Goal: Task Accomplishment & Management: Manage account settings

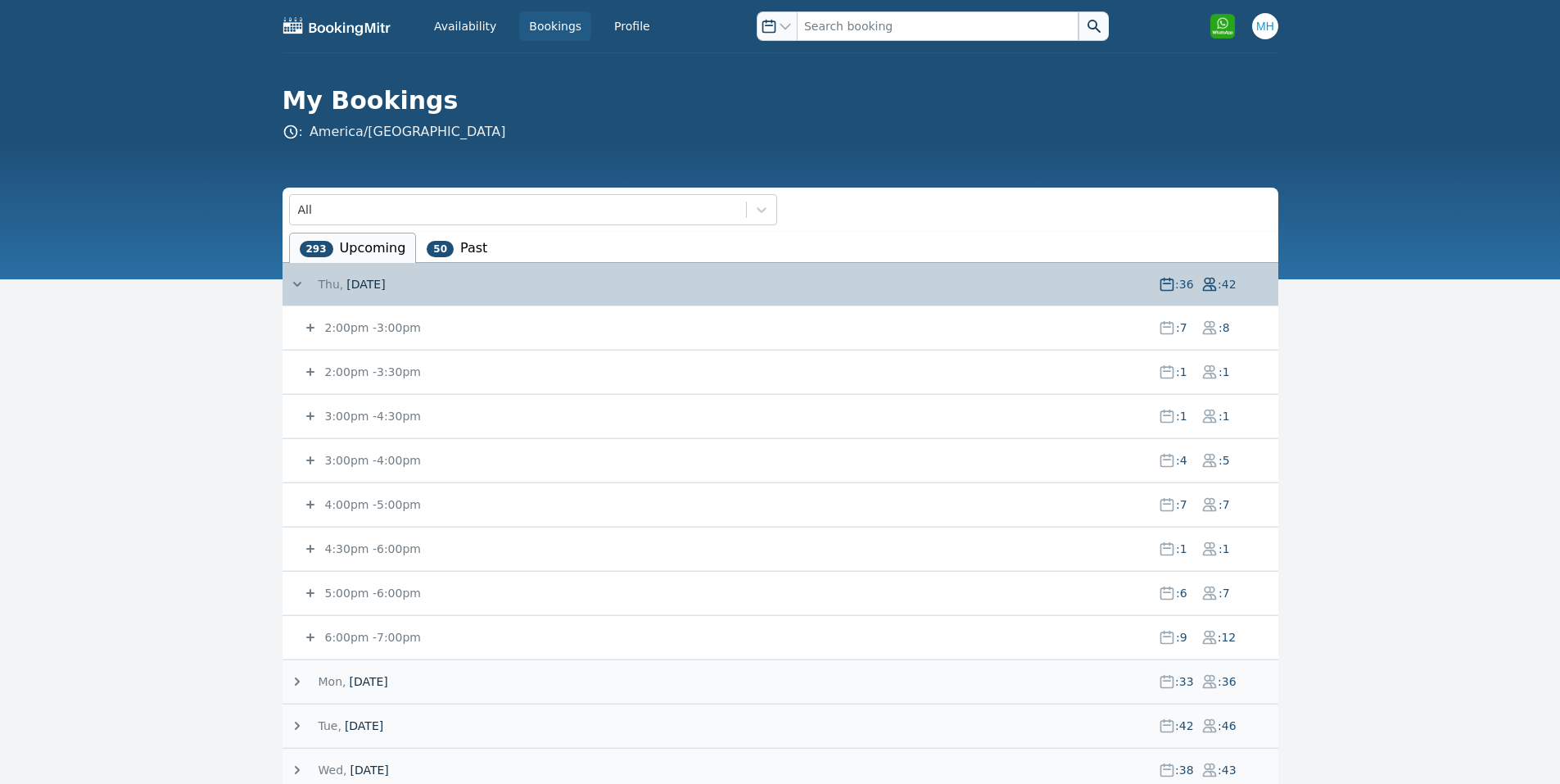
click at [341, 595] on small "5:00pm - 6:00pm" at bounding box center [371, 593] width 99 height 13
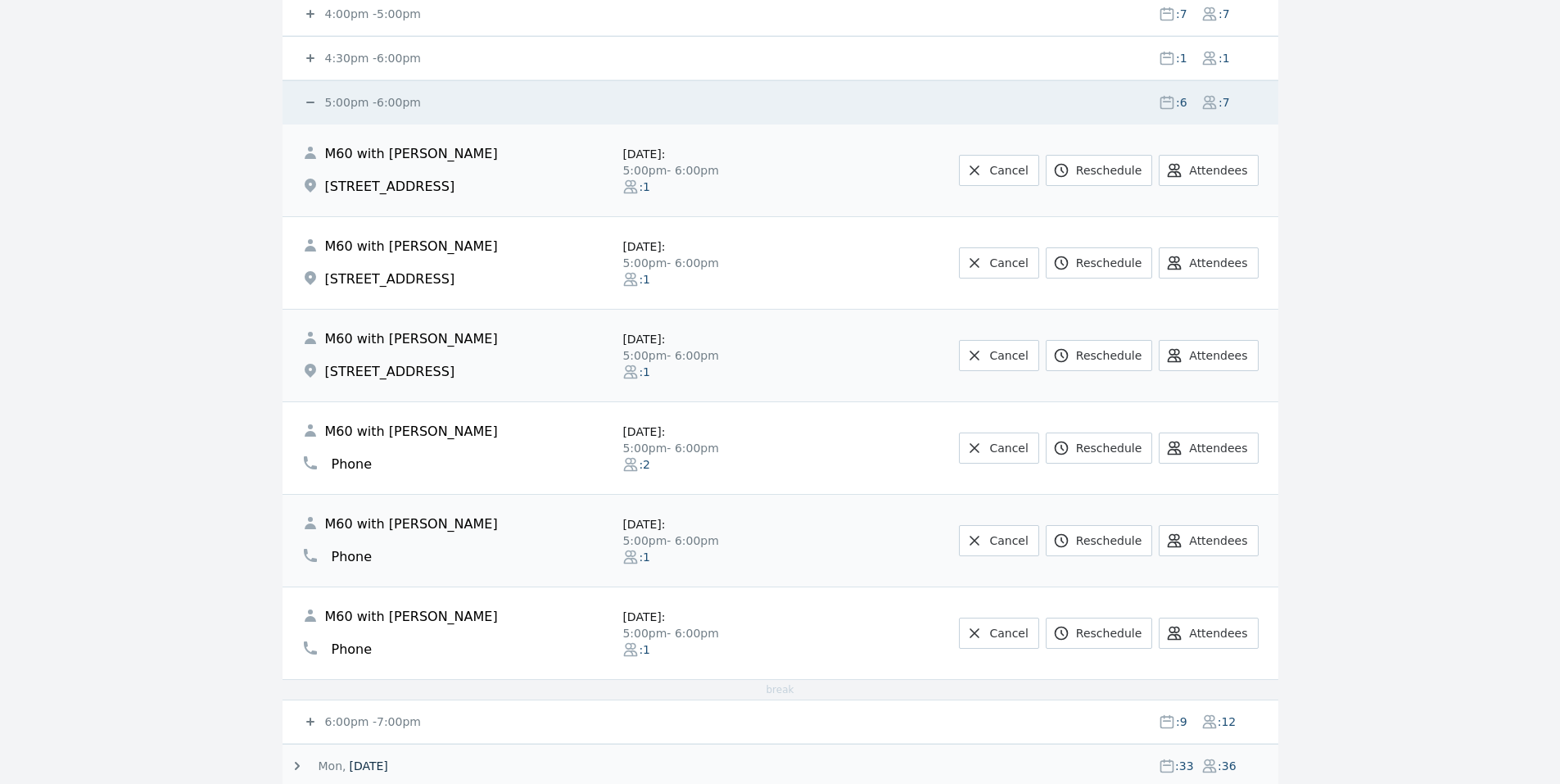
scroll to position [531, 0]
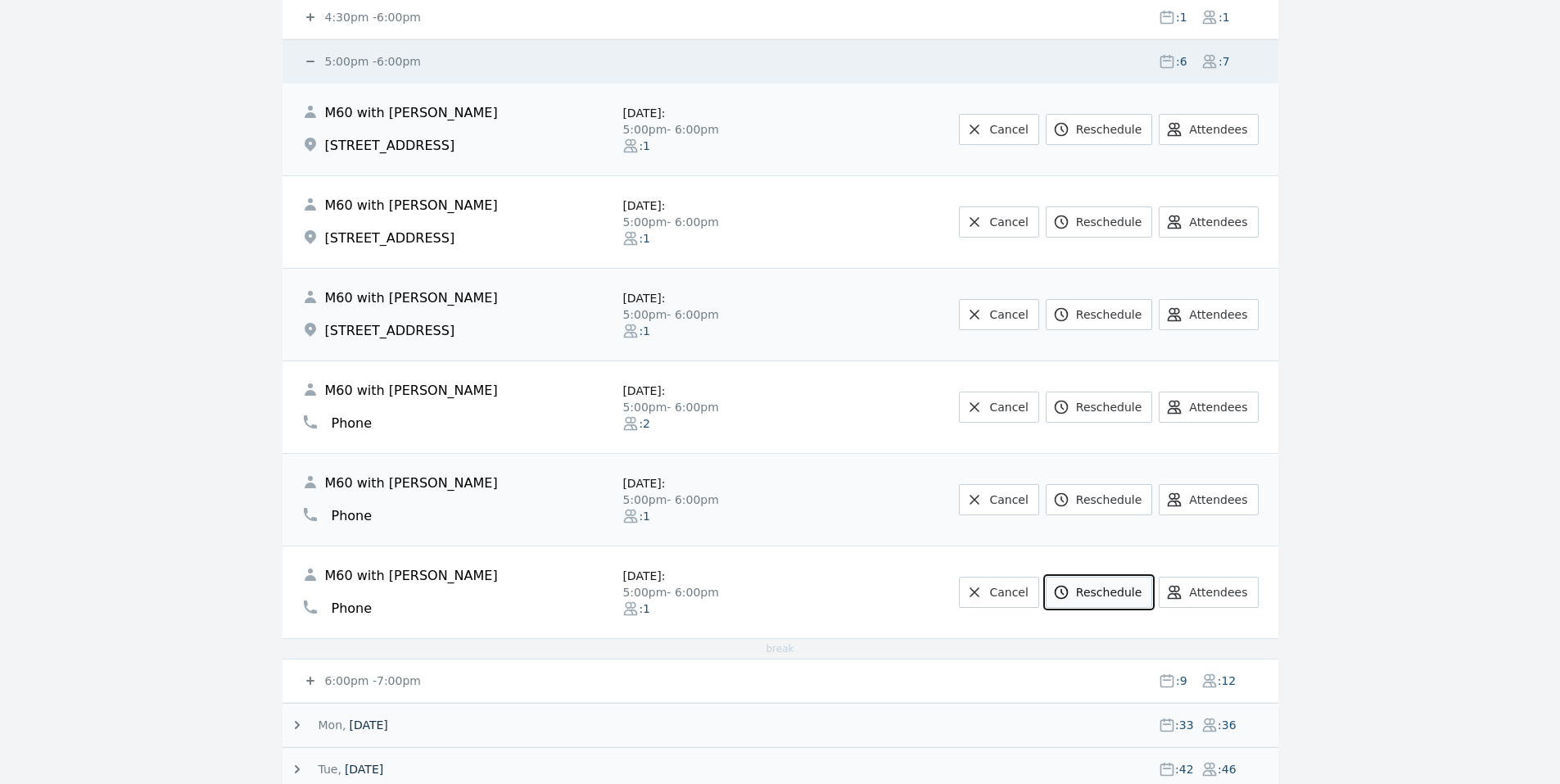
click at [1070, 586] on icon at bounding box center [1062, 593] width 17 height 17
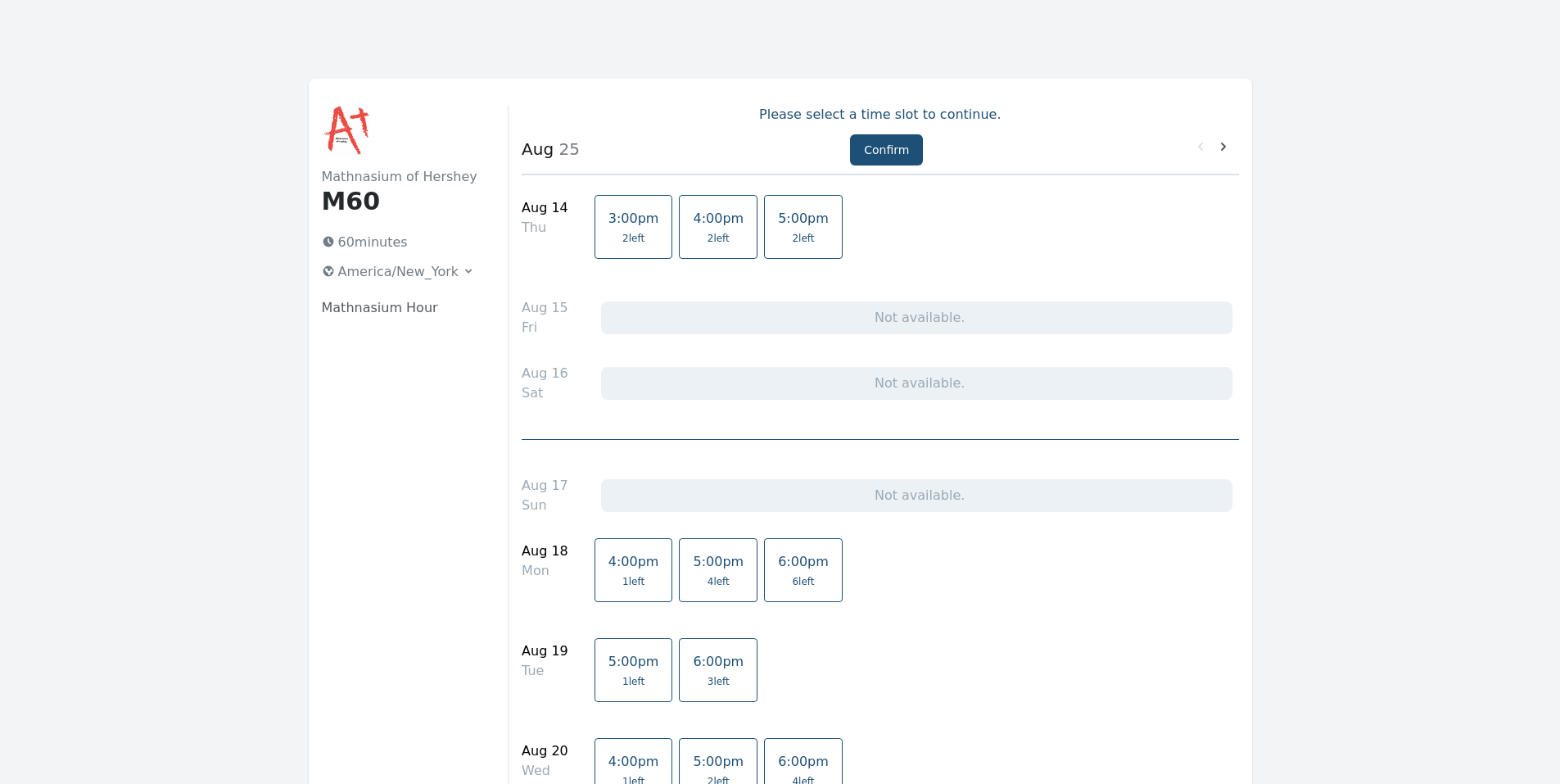
click at [623, 235] on span "2 left" at bounding box center [633, 239] width 22 height 13
click at [855, 142] on button "Confirm" at bounding box center [887, 150] width 73 height 31
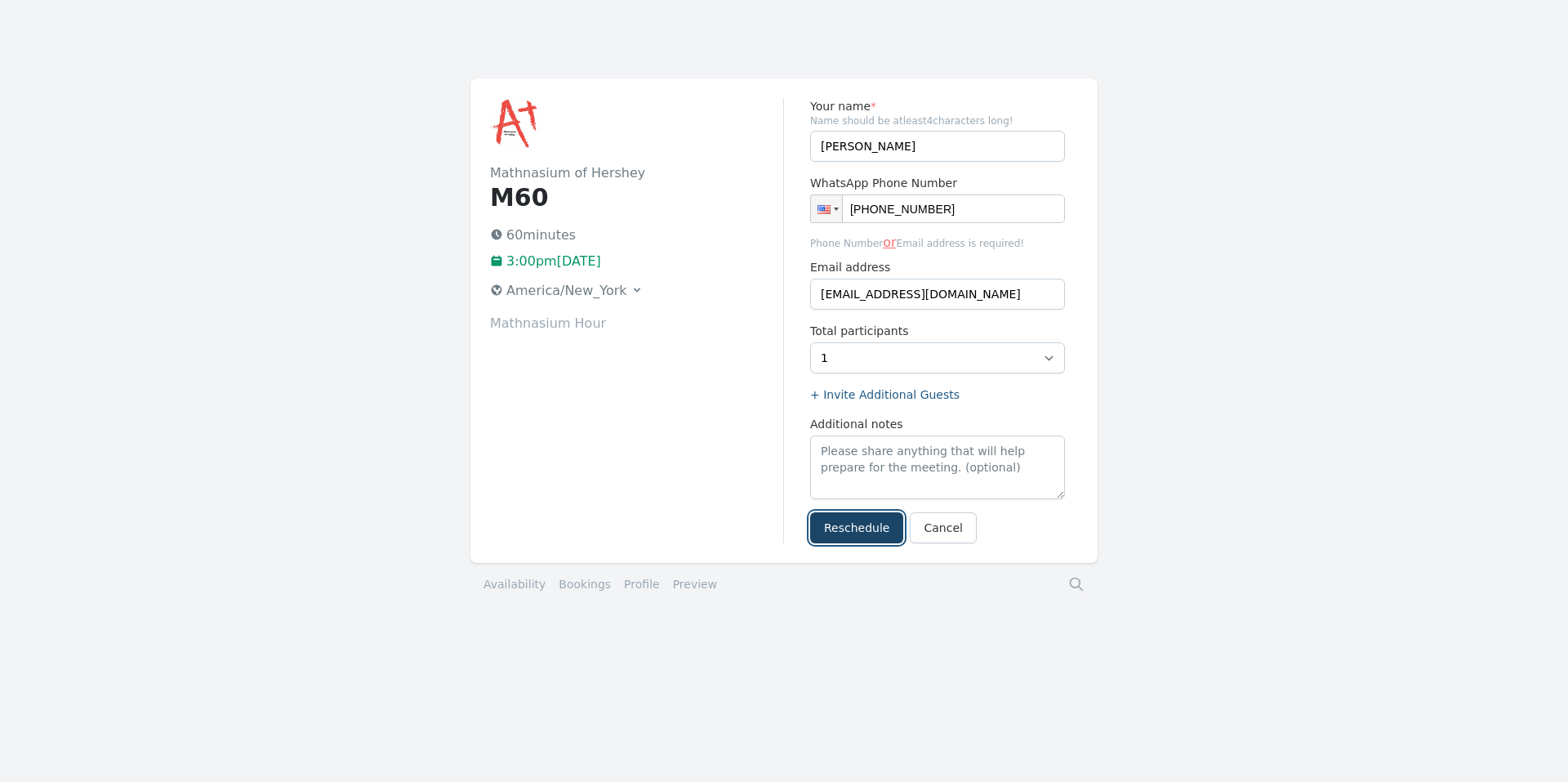
click at [857, 531] on button "Reschedule" at bounding box center [856, 528] width 93 height 31
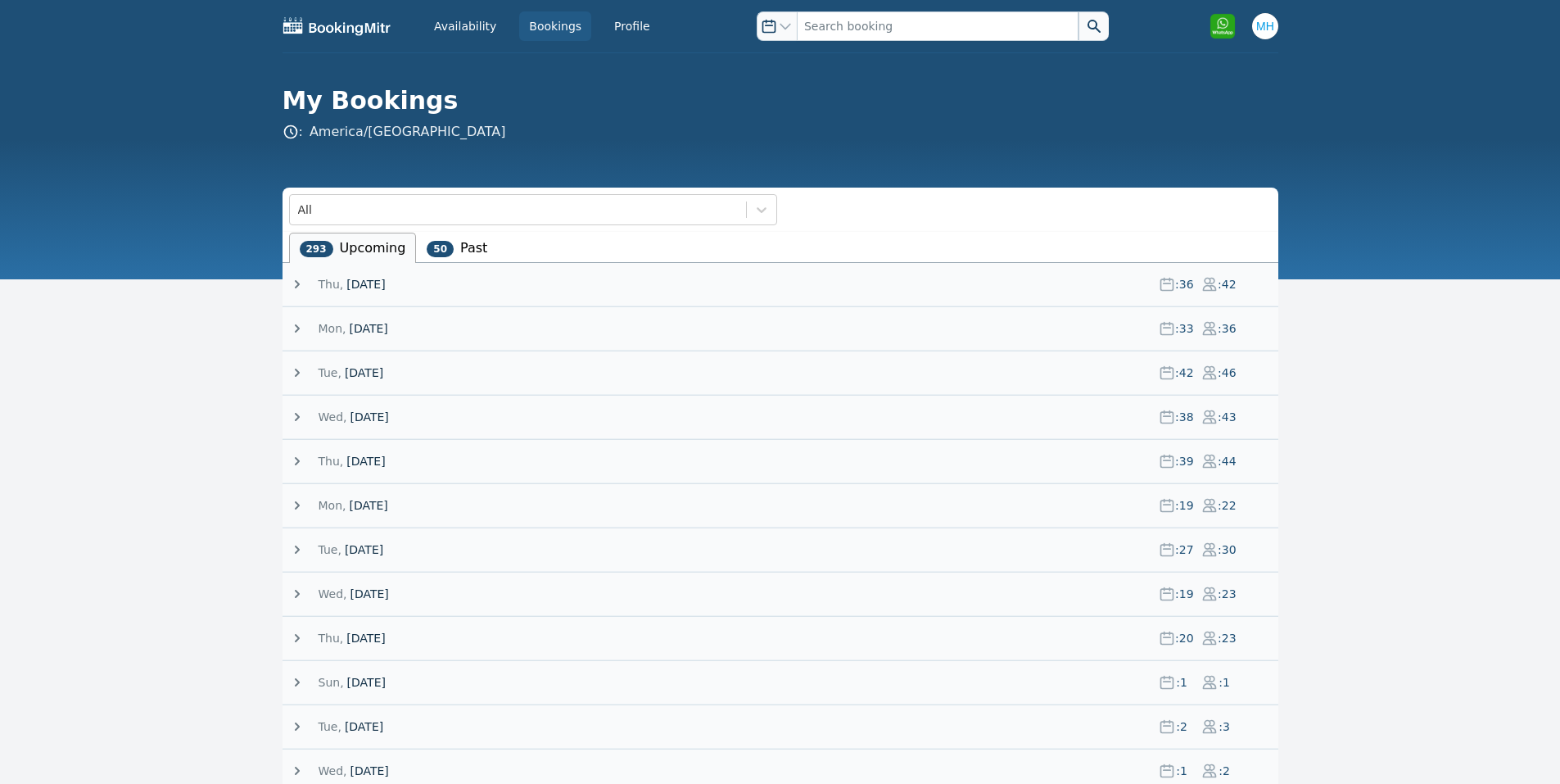
click at [382, 285] on span "[DATE]" at bounding box center [366, 284] width 38 height 17
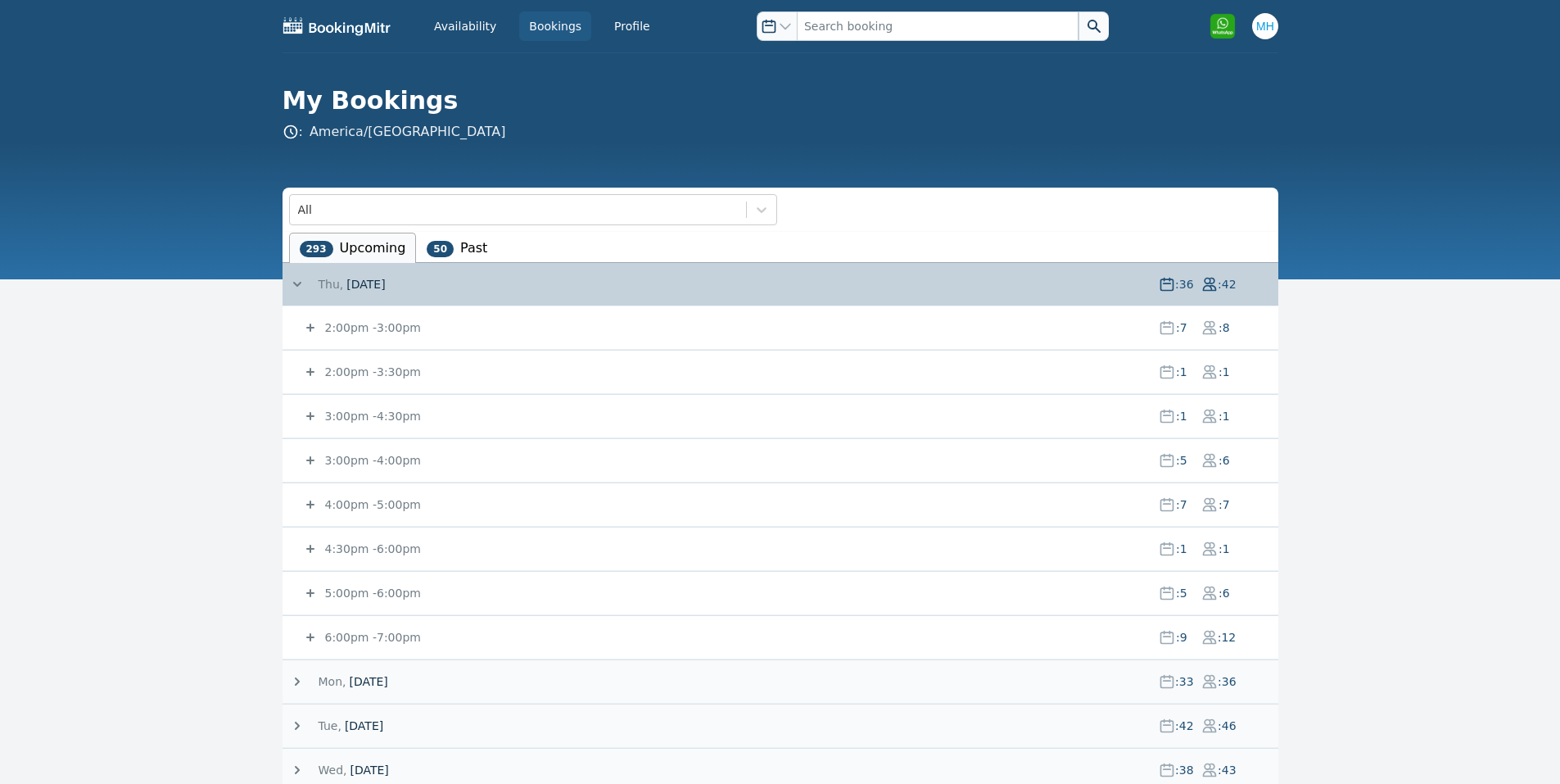
click at [373, 322] on small "2:00pm - 3:00pm" at bounding box center [371, 327] width 99 height 13
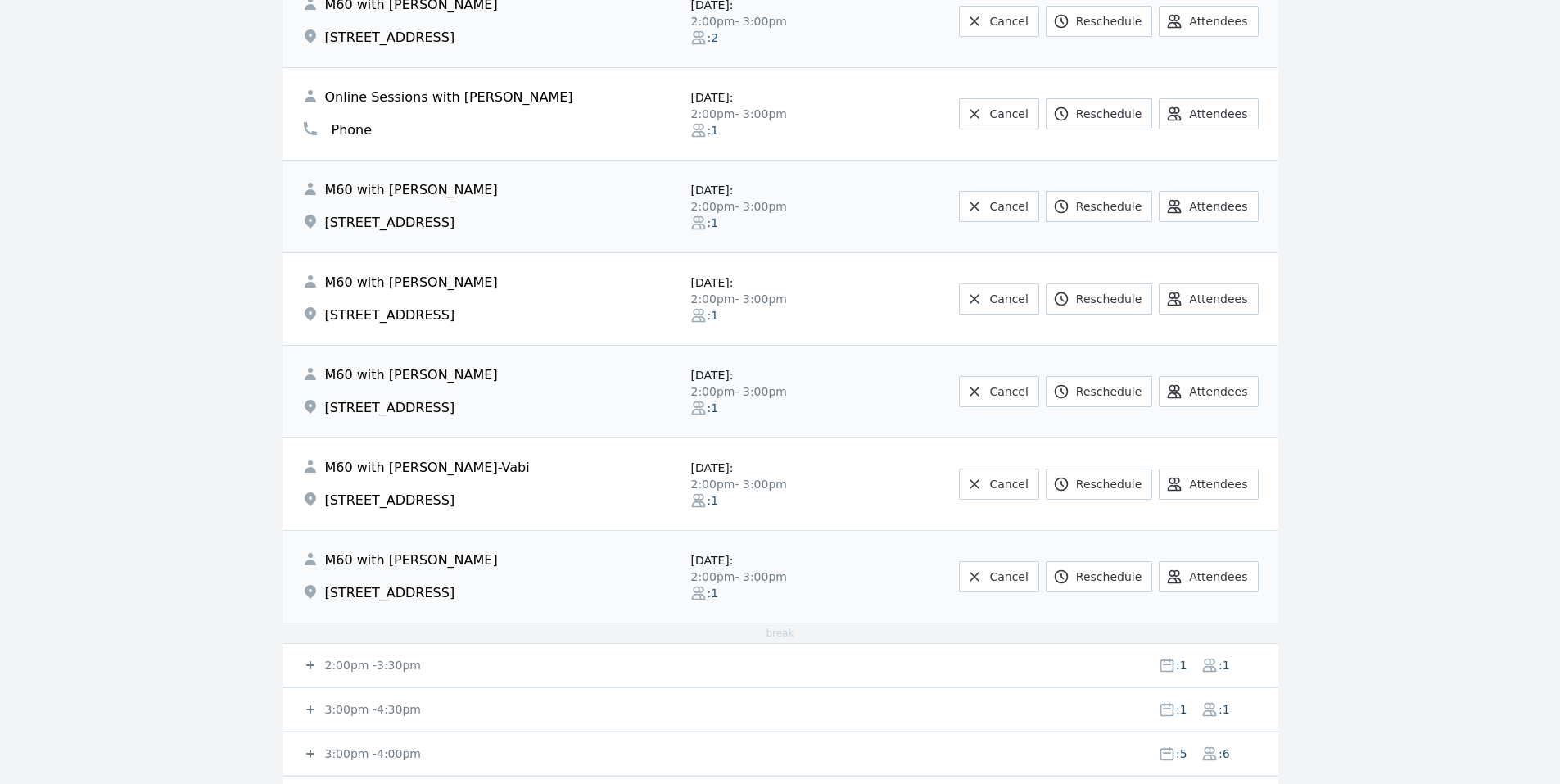
scroll to position [443, 0]
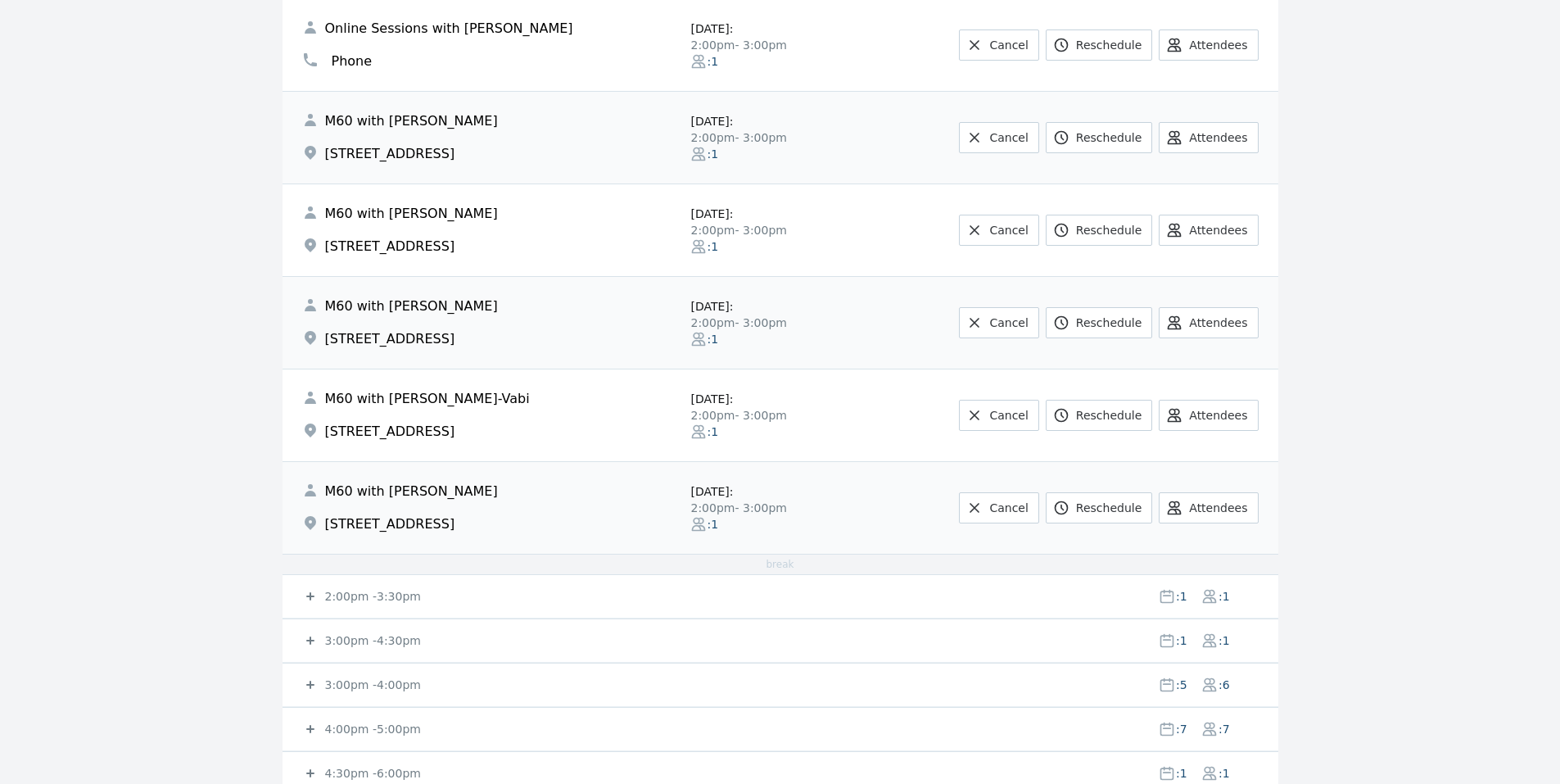
click at [329, 590] on small "2:00pm - 3:30pm" at bounding box center [371, 596] width 99 height 13
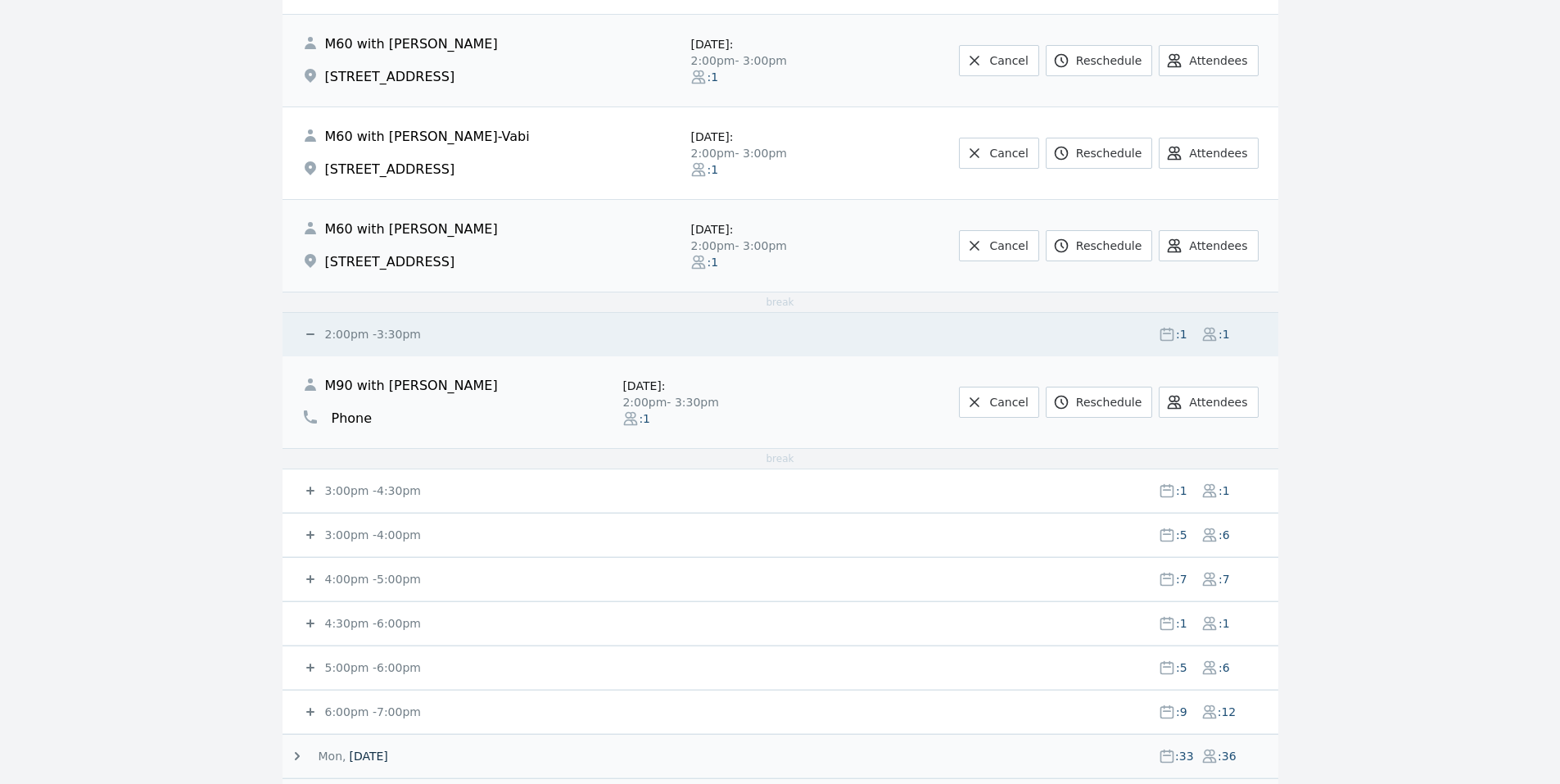
scroll to position [740, 0]
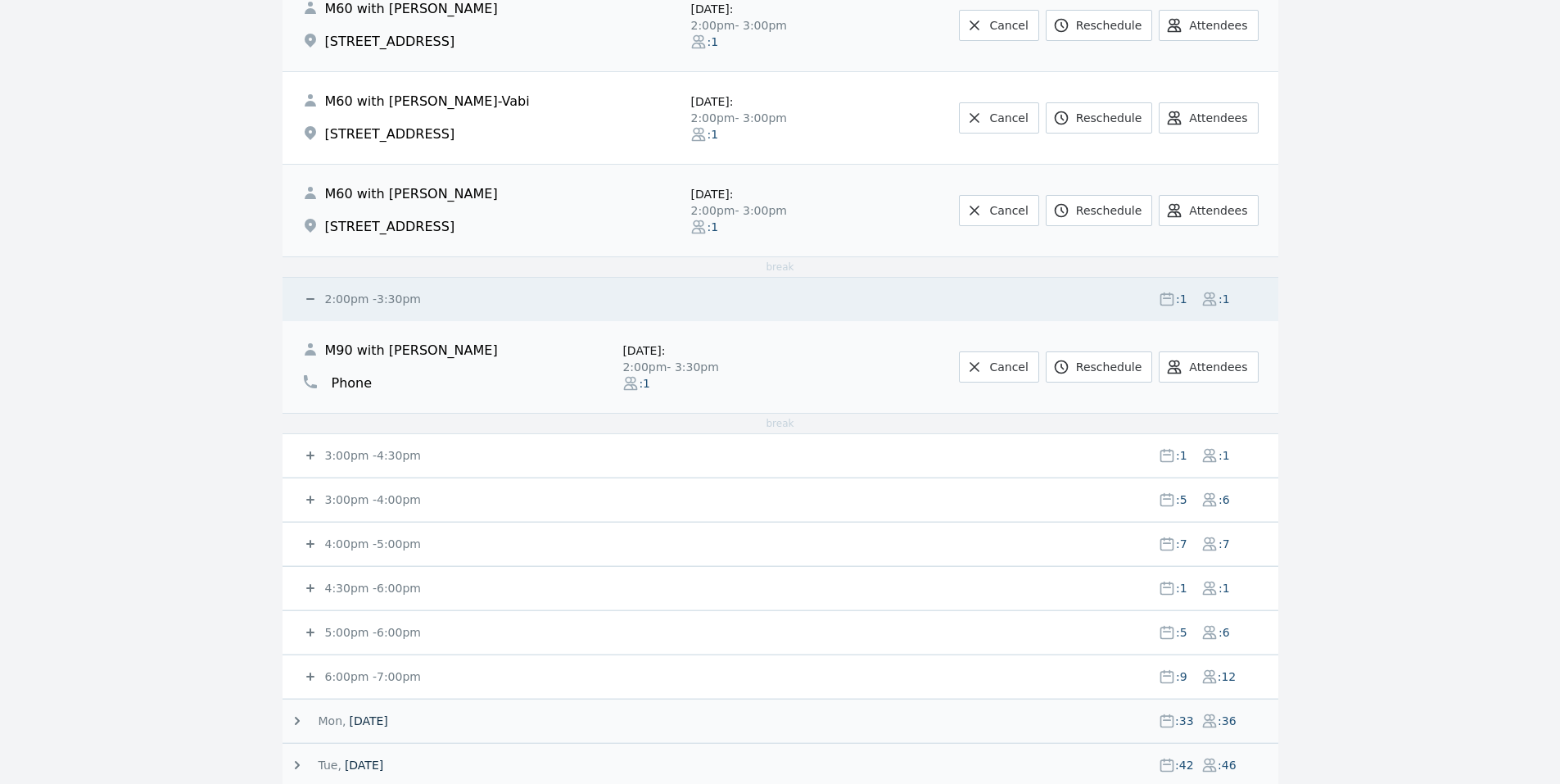
click at [325, 449] on small "3:00pm - 4:30pm" at bounding box center [371, 456] width 99 height 13
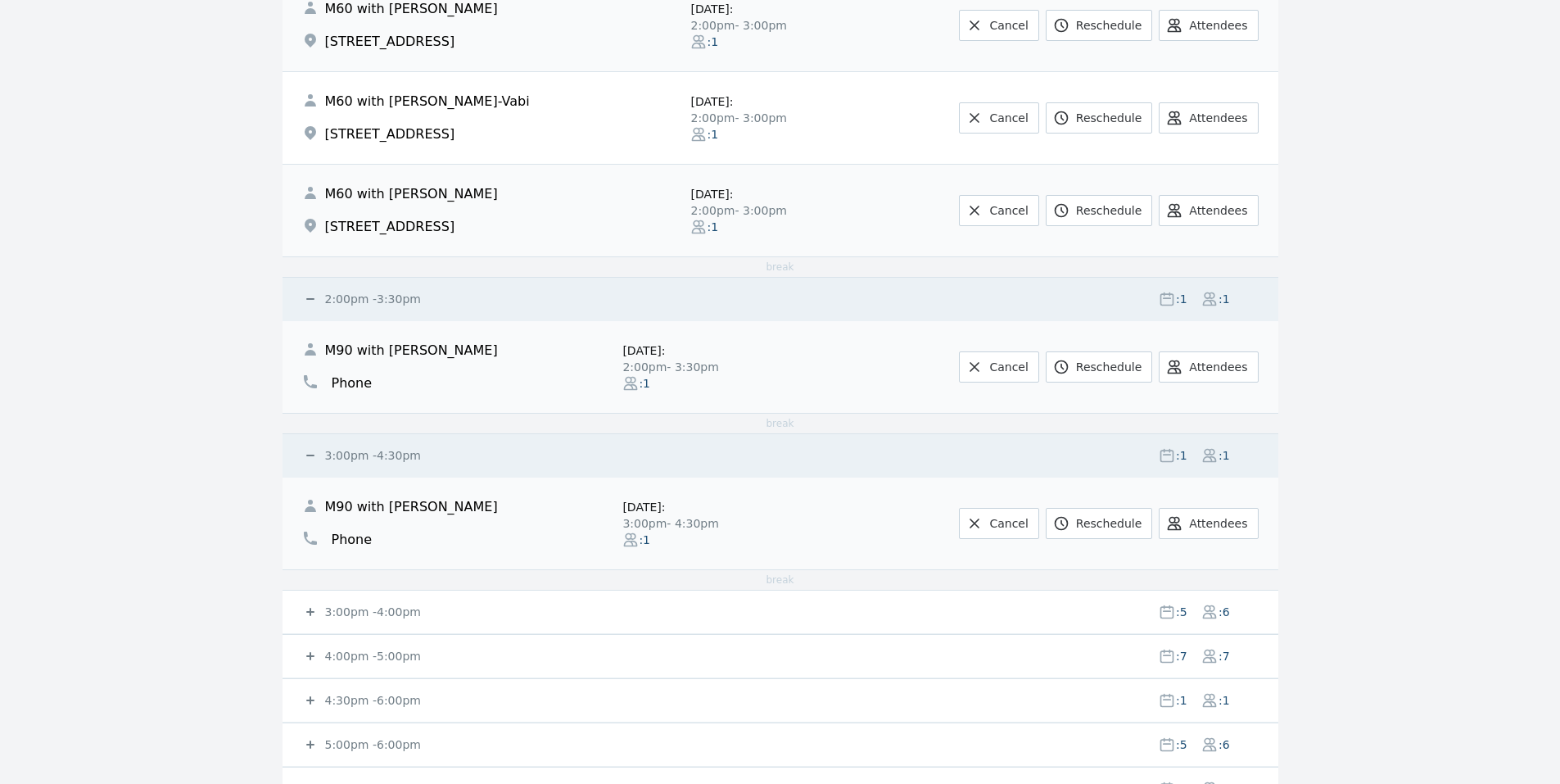
click at [322, 607] on small "3:00pm - 4:00pm" at bounding box center [371, 612] width 99 height 13
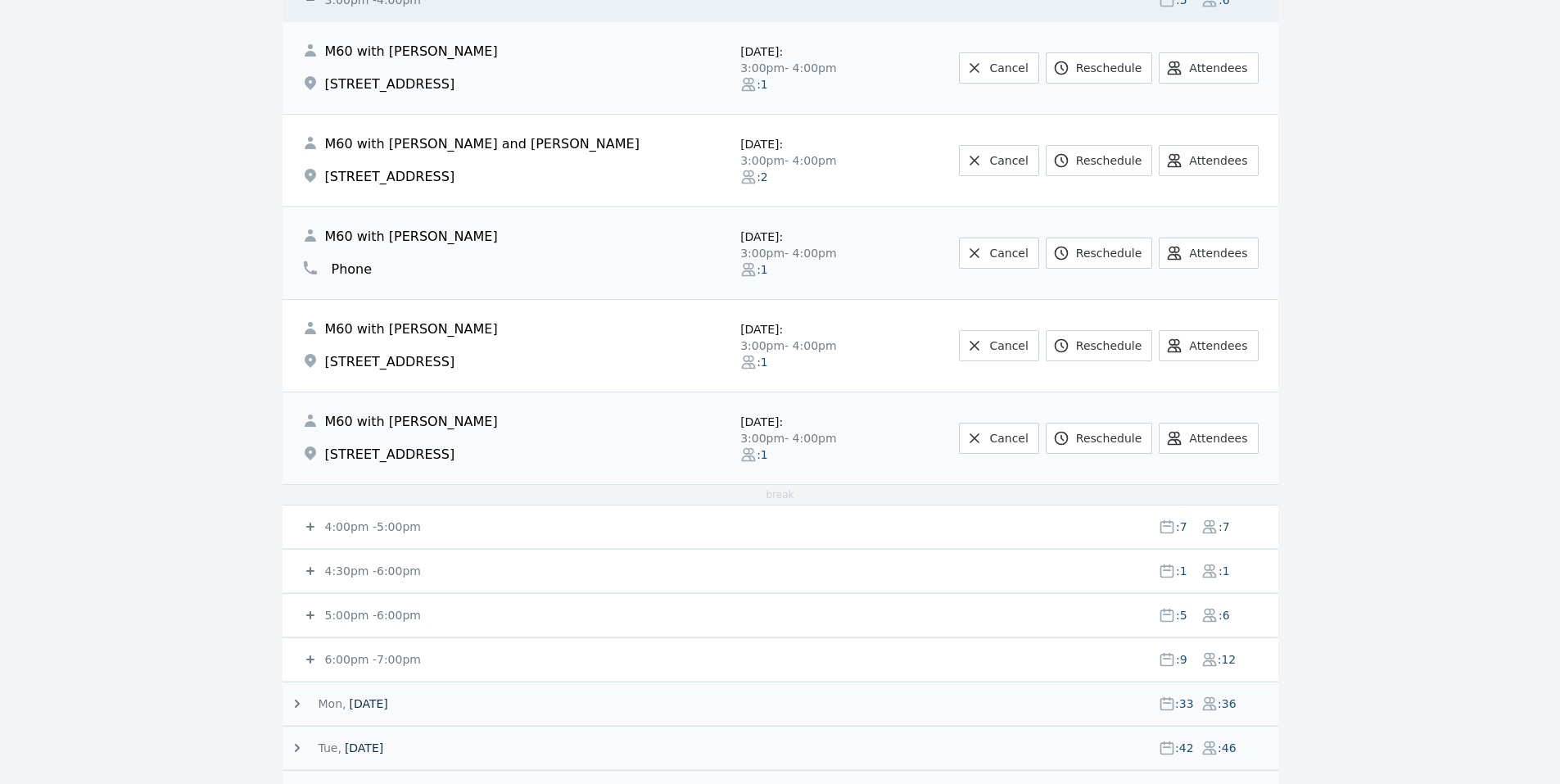
scroll to position [1380, 0]
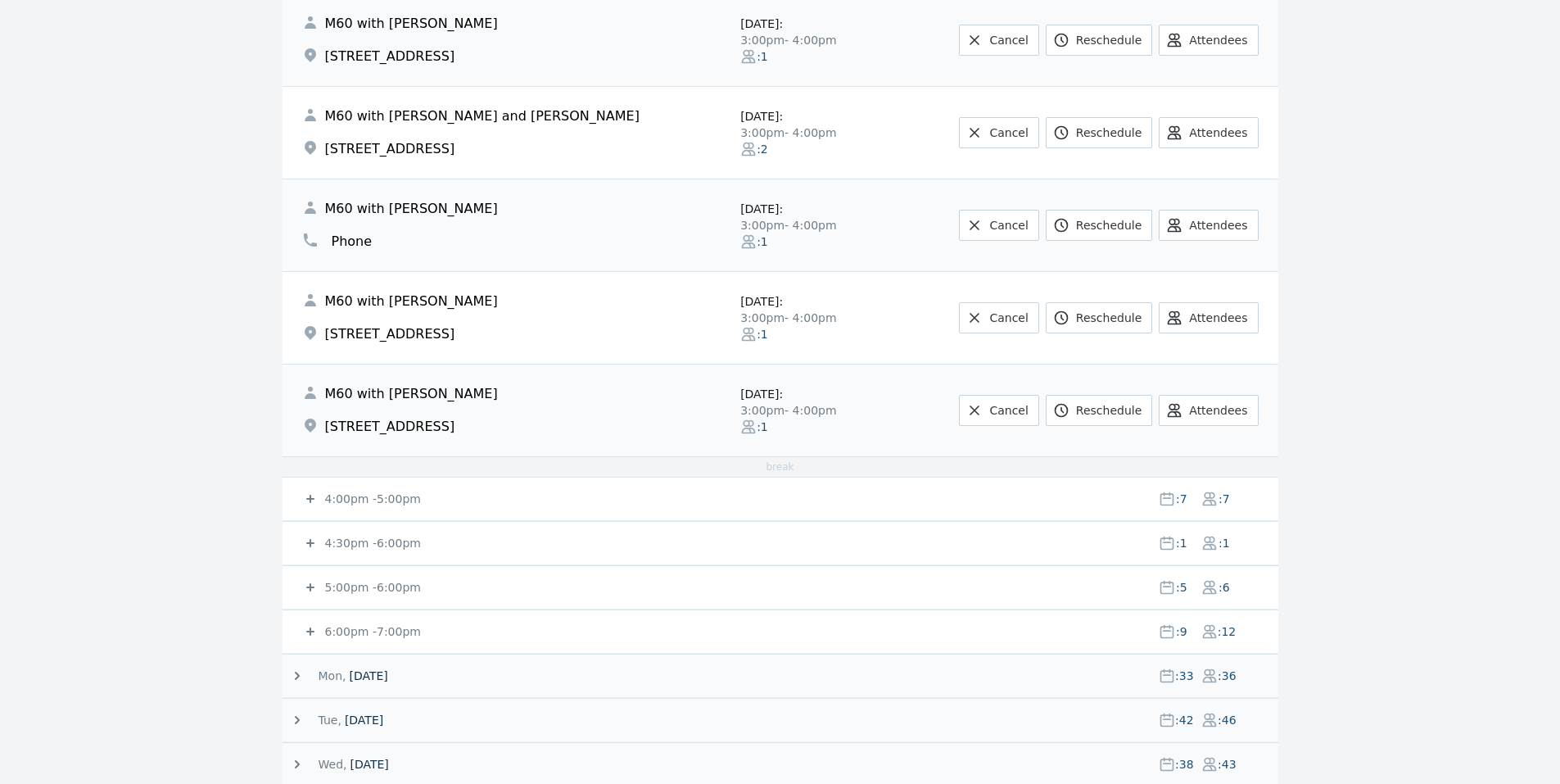
click at [338, 497] on small "4:00pm - 5:00pm" at bounding box center [371, 499] width 99 height 13
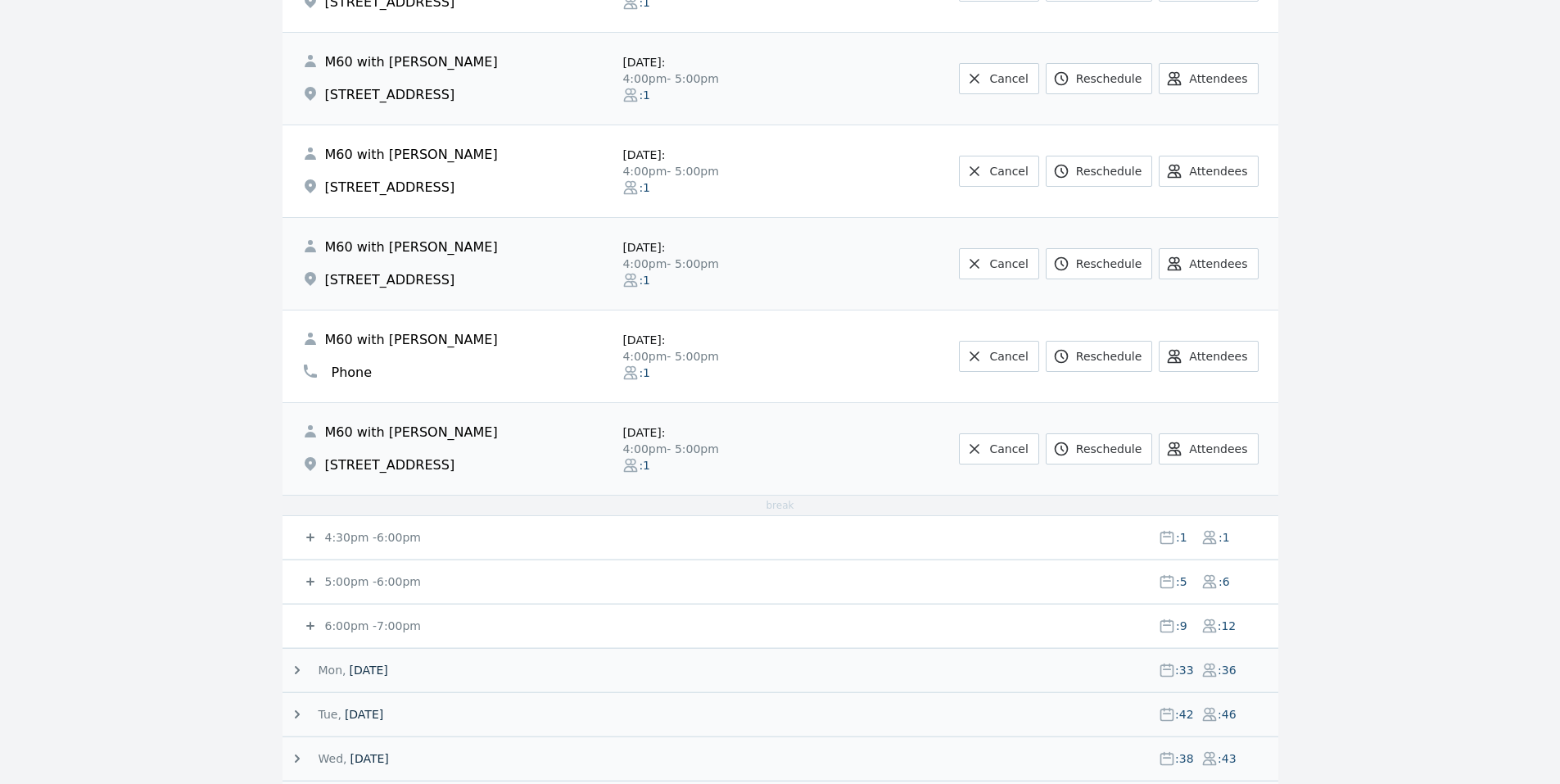
scroll to position [2094, 0]
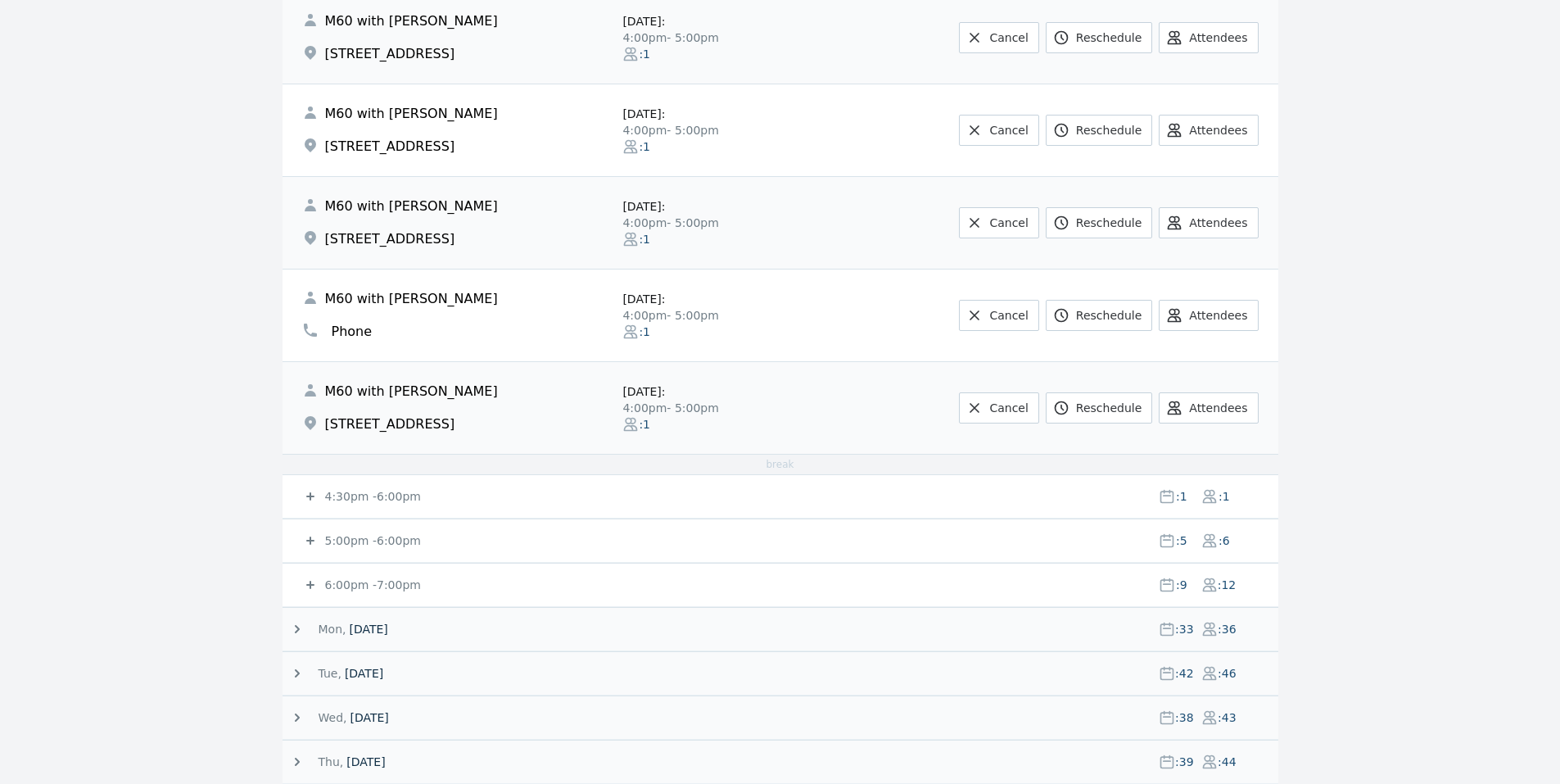
click at [338, 491] on small "4:30pm - 6:00pm" at bounding box center [371, 496] width 99 height 13
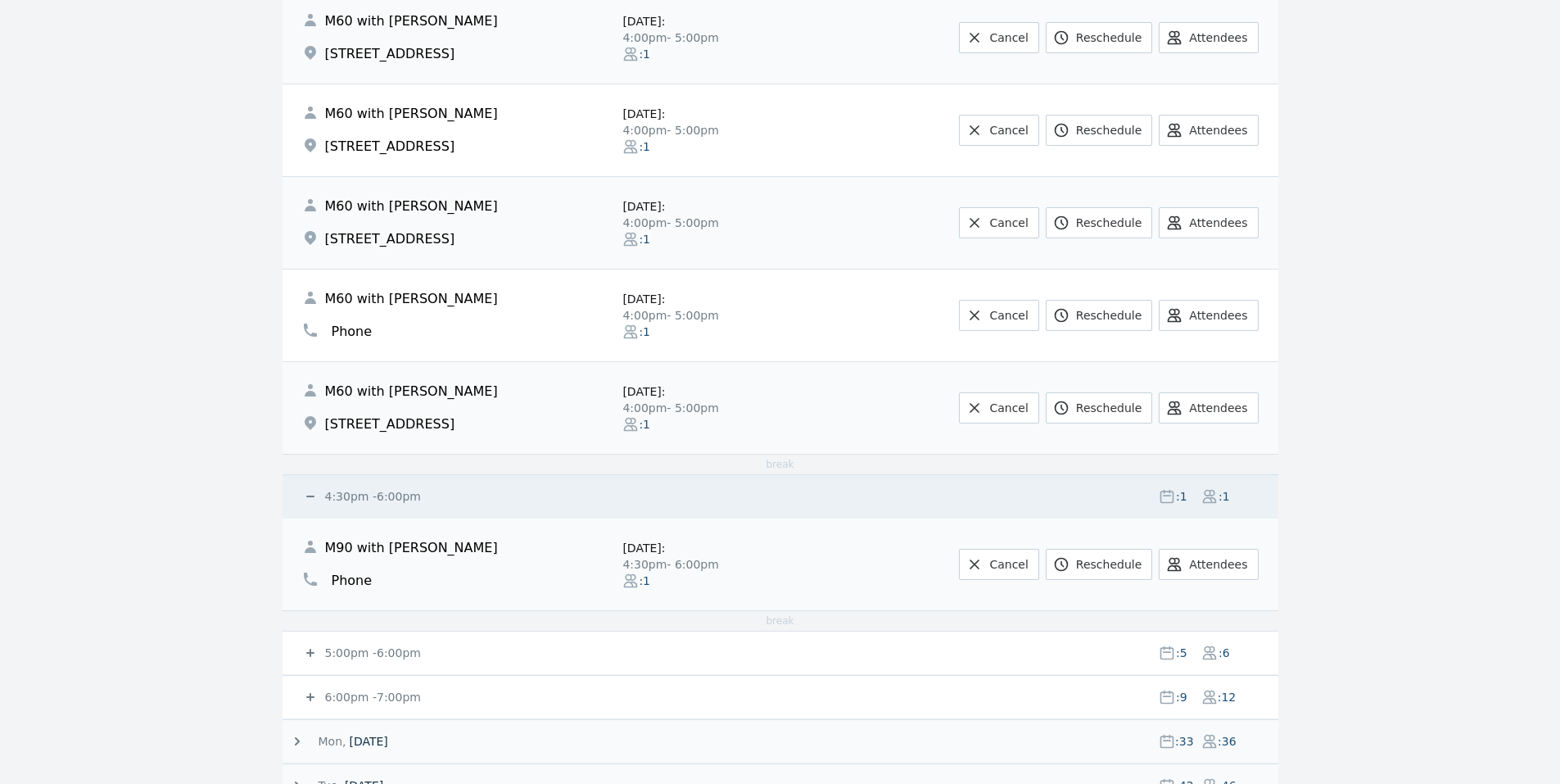
click at [336, 646] on small "5:00pm - 6:00pm" at bounding box center [371, 653] width 99 height 13
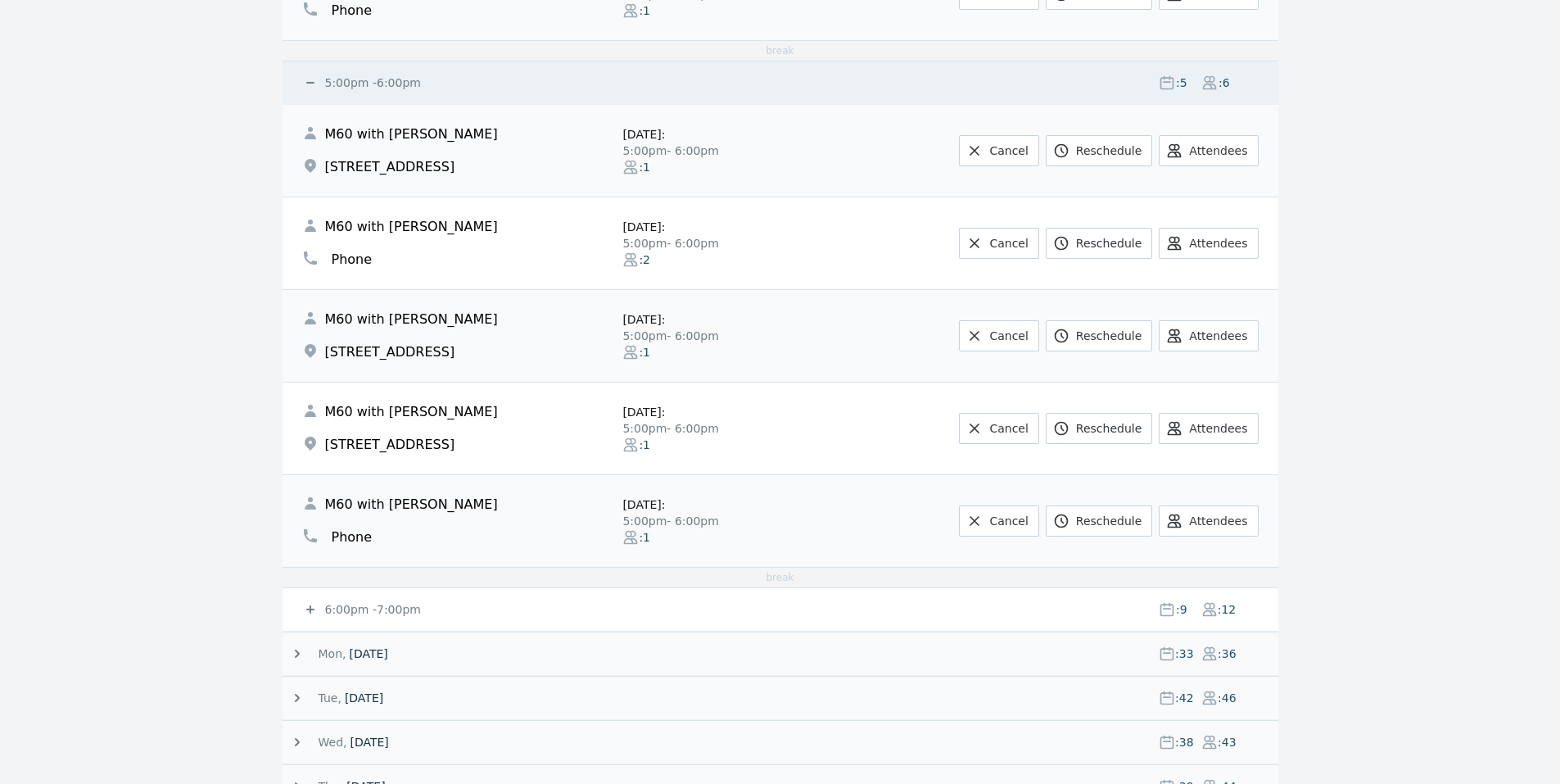
scroll to position [2733, 0]
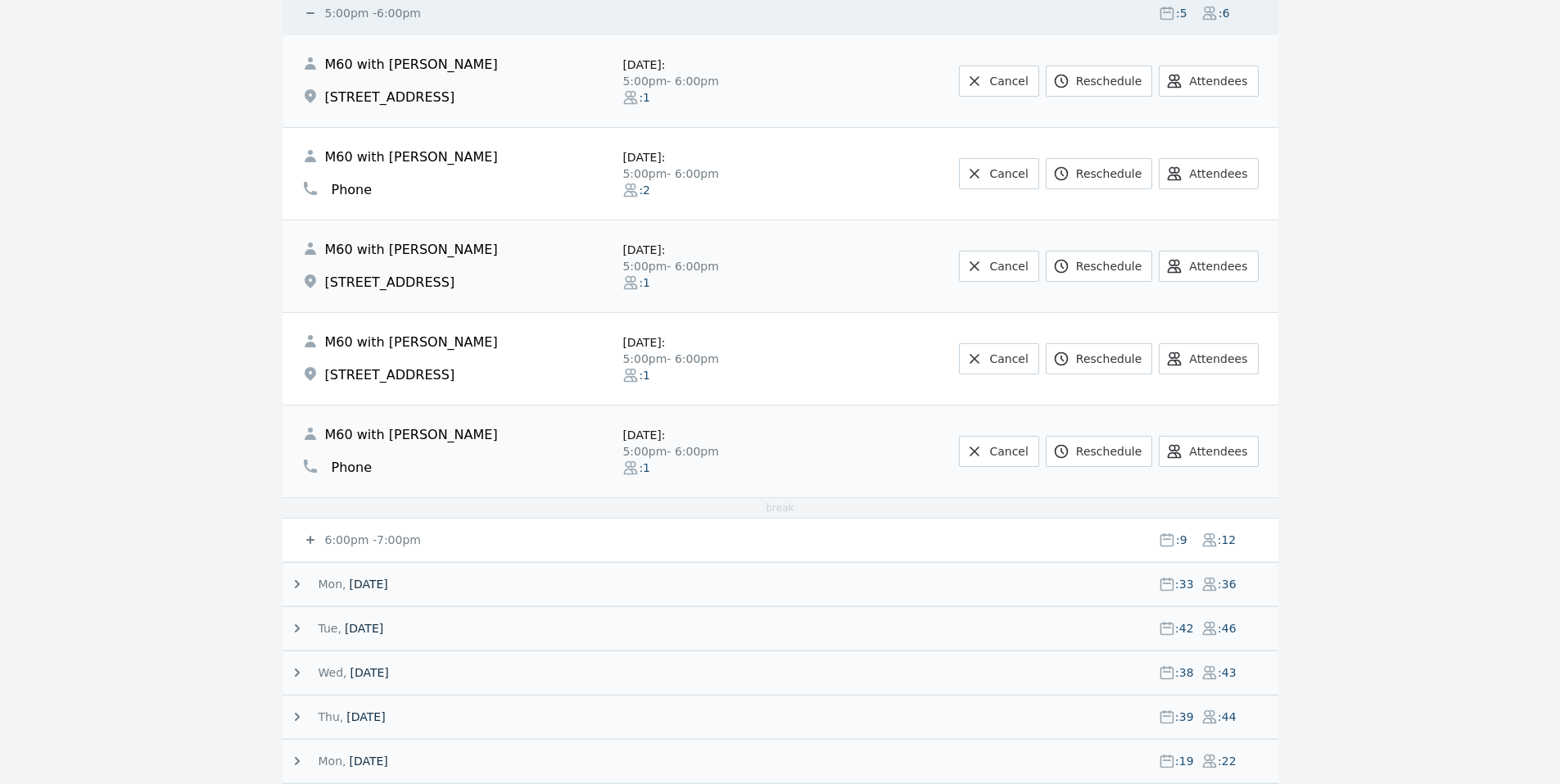
click at [340, 539] on small "6:00pm - 7:00pm" at bounding box center [371, 540] width 99 height 13
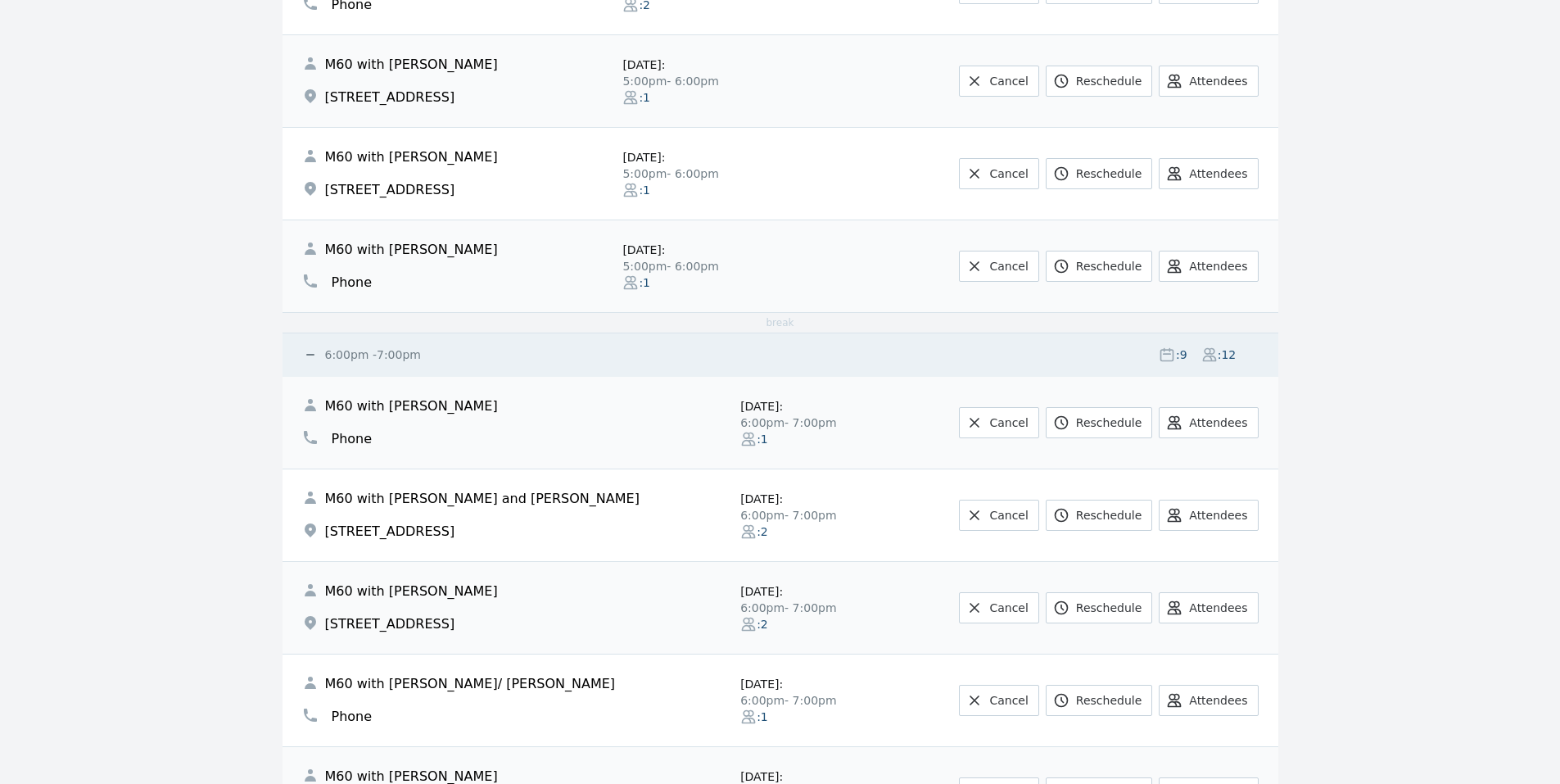
scroll to position [2742, 0]
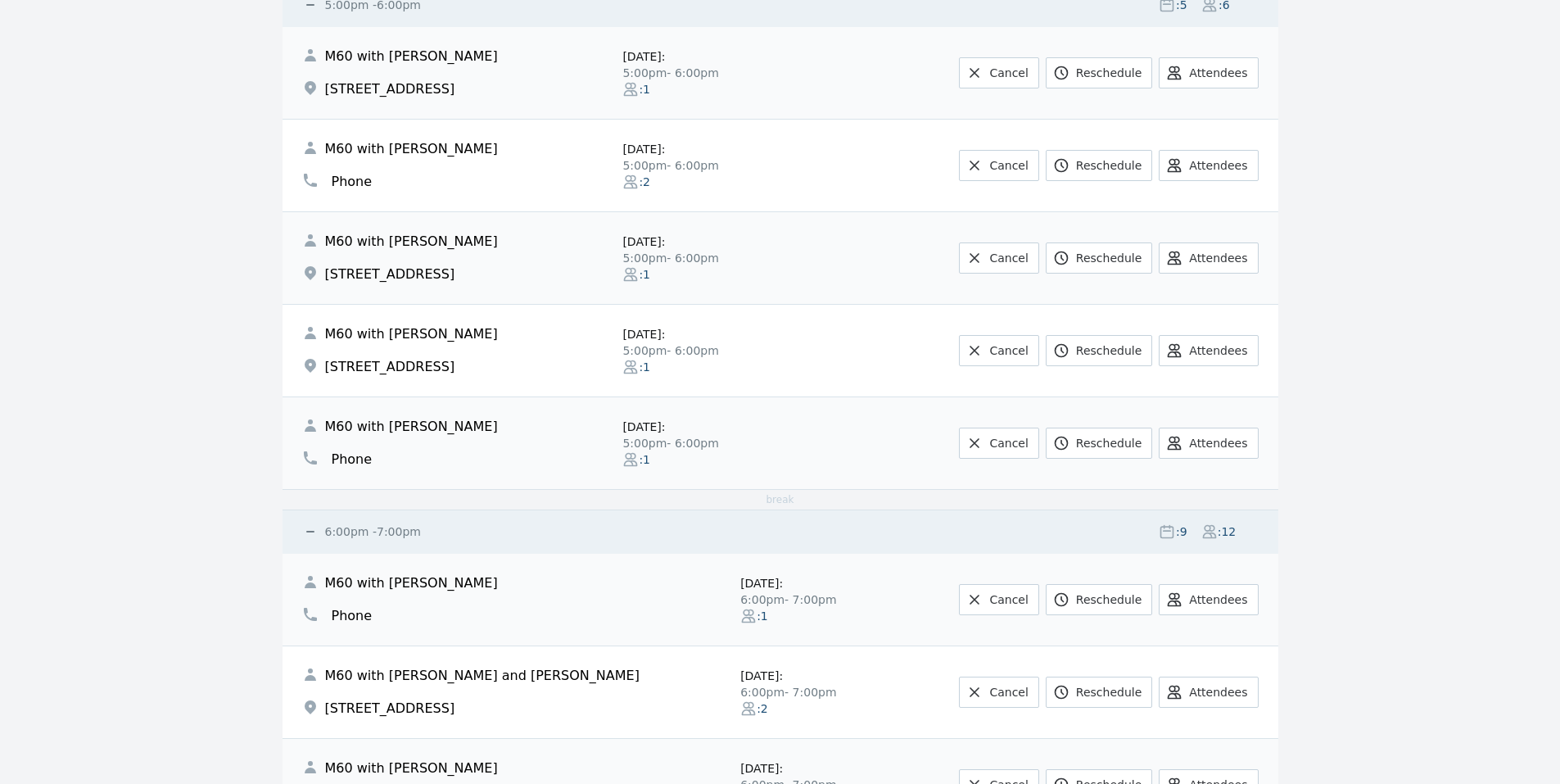
drag, startPoint x: 168, startPoint y: 286, endPoint x: 175, endPoint y: 244, distance: 42.6
drag, startPoint x: 177, startPoint y: 482, endPoint x: 177, endPoint y: 438, distance: 44.0
drag, startPoint x: 183, startPoint y: 330, endPoint x: 191, endPoint y: 298, distance: 33.0
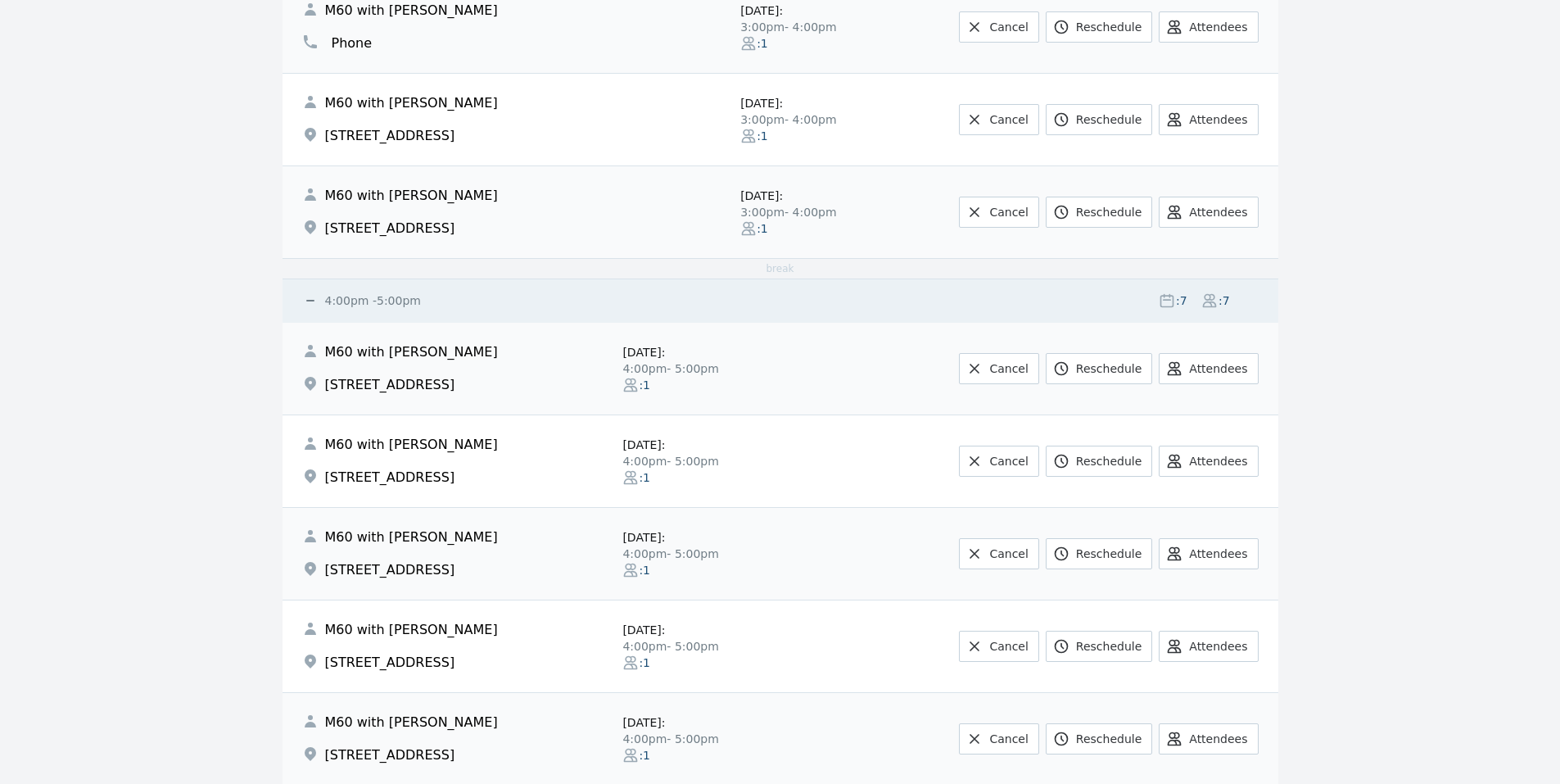
scroll to position [0, 0]
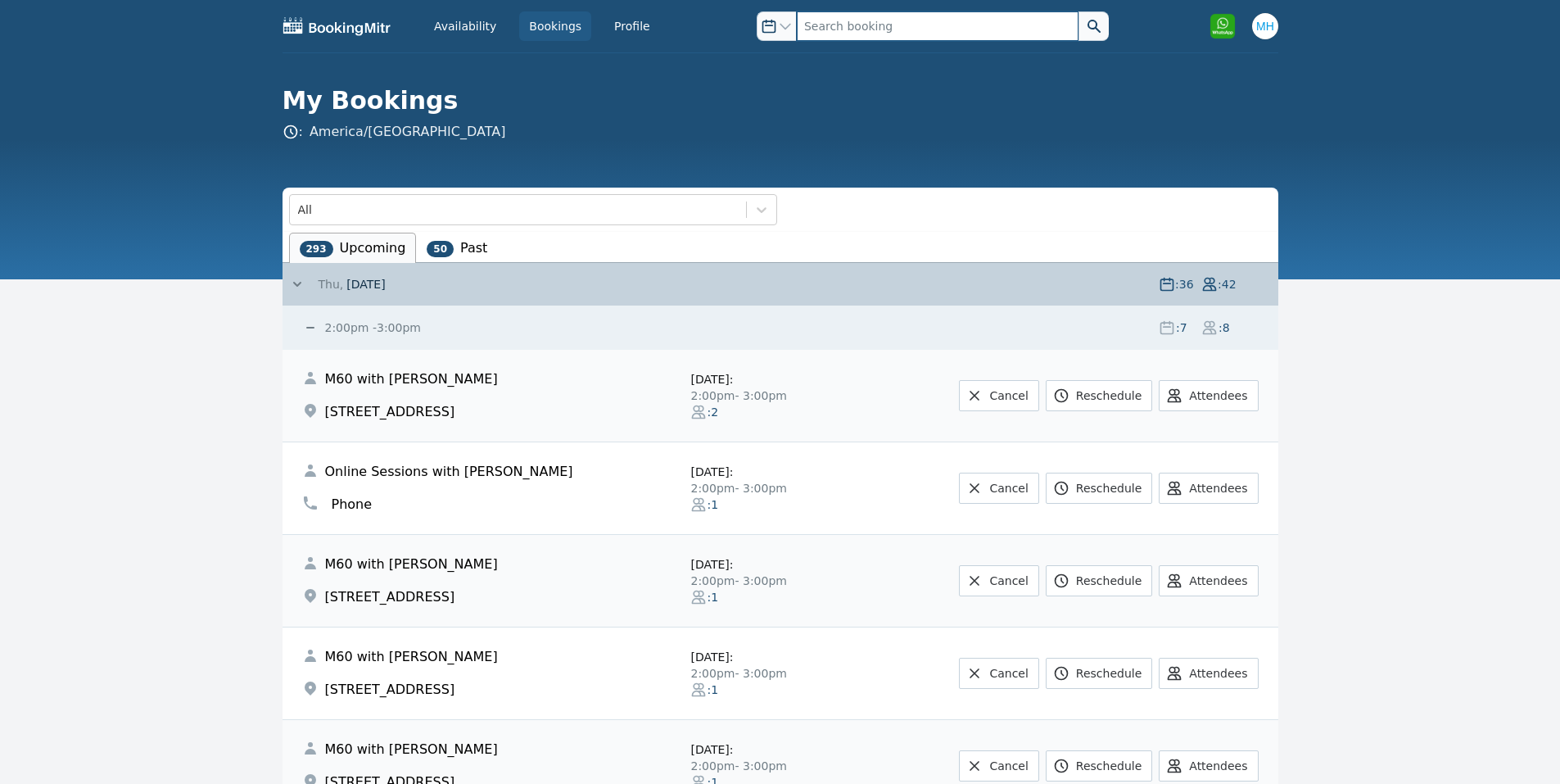
click at [838, 24] on input "text" at bounding box center [937, 27] width 282 height 30
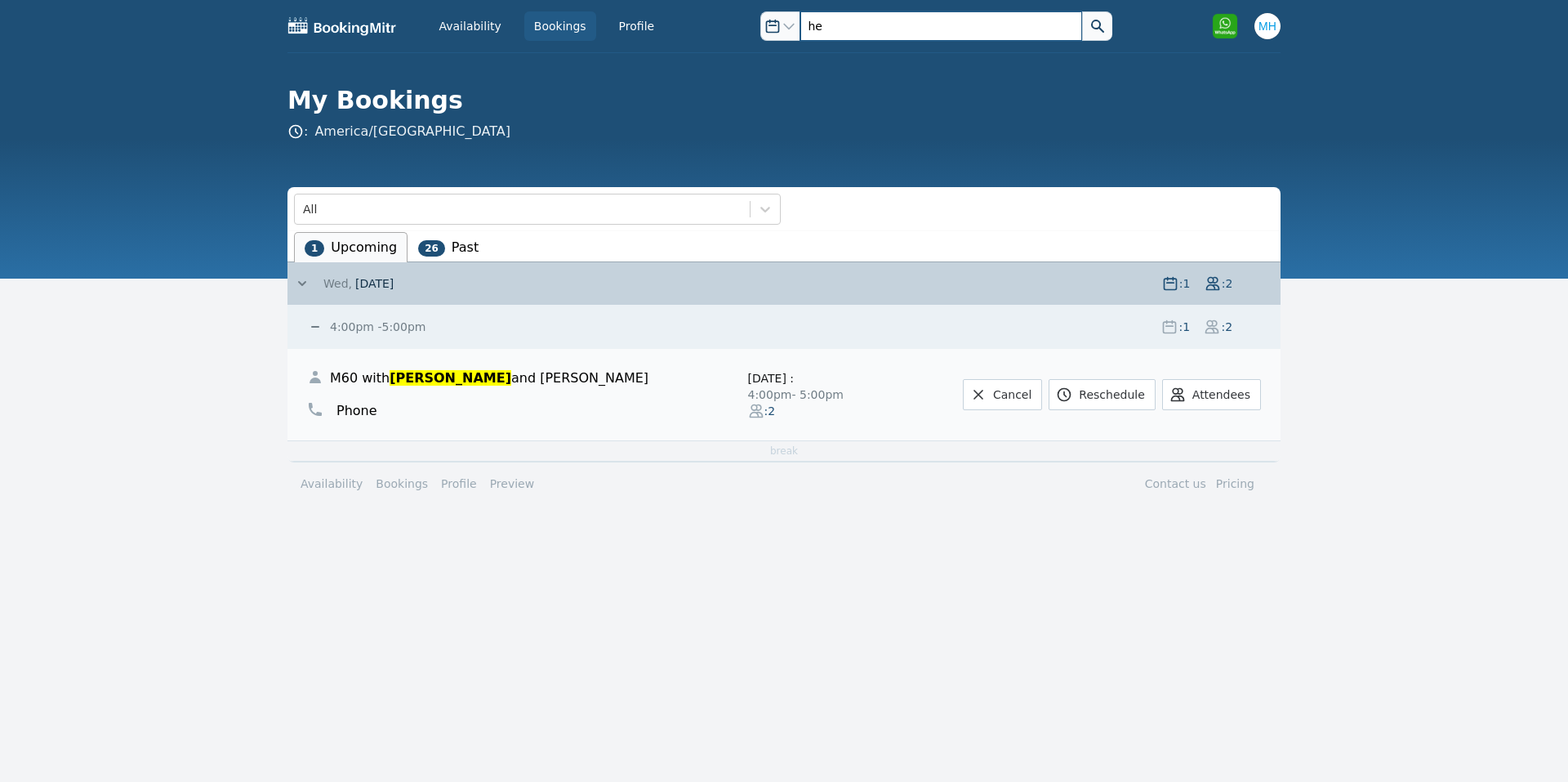
type input "h"
